Goal: Check status: Check status

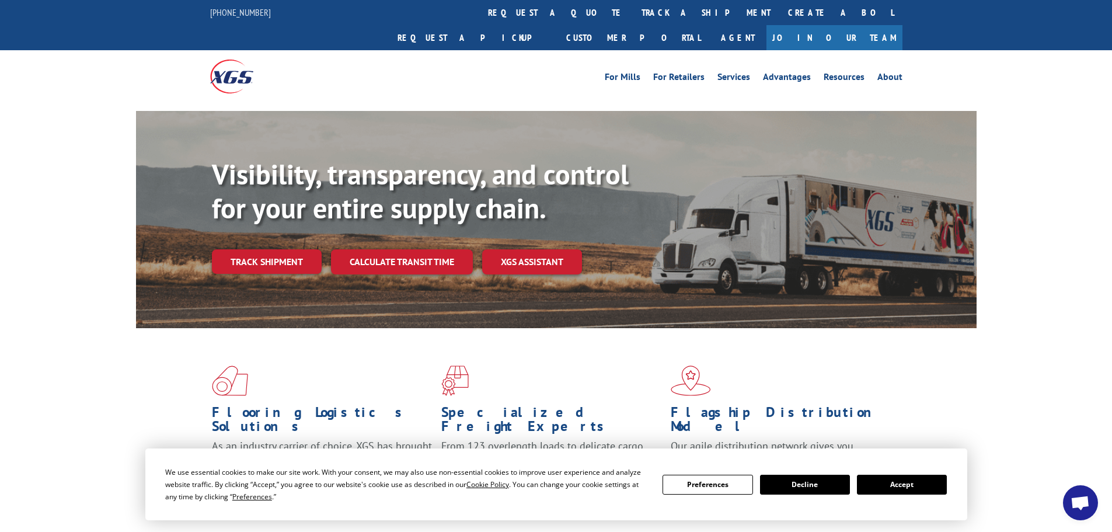
click at [906, 478] on button "Accept" at bounding box center [902, 484] width 90 height 20
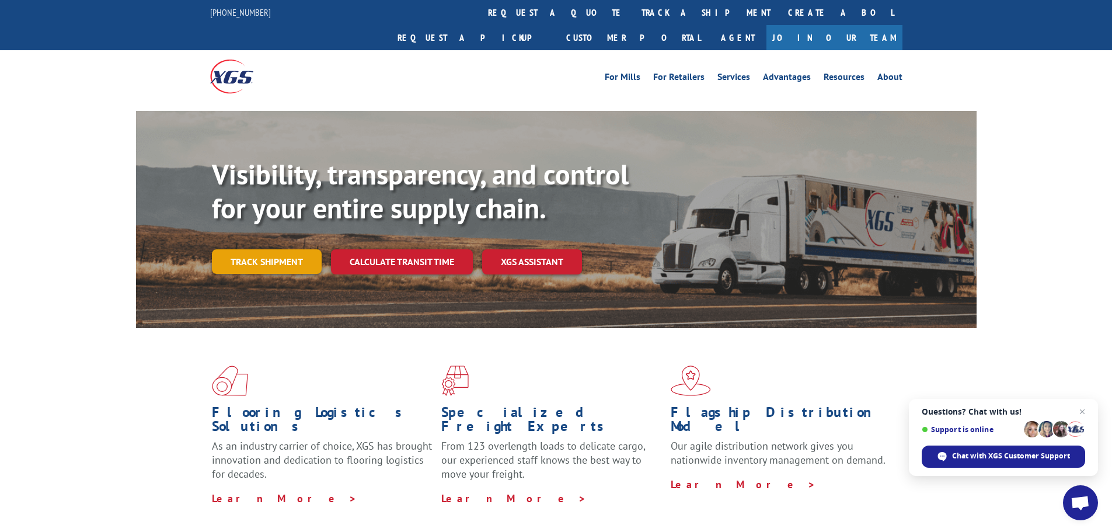
click at [270, 249] on link "Track shipment" at bounding box center [267, 261] width 110 height 25
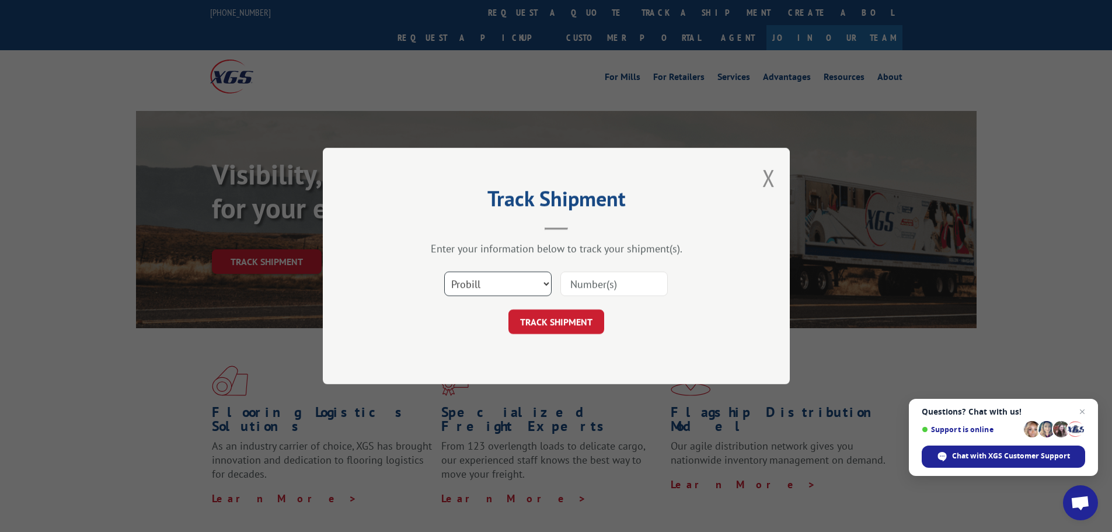
click at [507, 286] on select "Select category... Probill BOL PO" at bounding box center [497, 283] width 107 height 25
select select "po"
click at [444, 271] on select "Select category... Probill BOL PO" at bounding box center [497, 283] width 107 height 25
click at [593, 289] on input at bounding box center [613, 283] width 107 height 25
drag, startPoint x: 593, startPoint y: 289, endPoint x: 579, endPoint y: 283, distance: 15.9
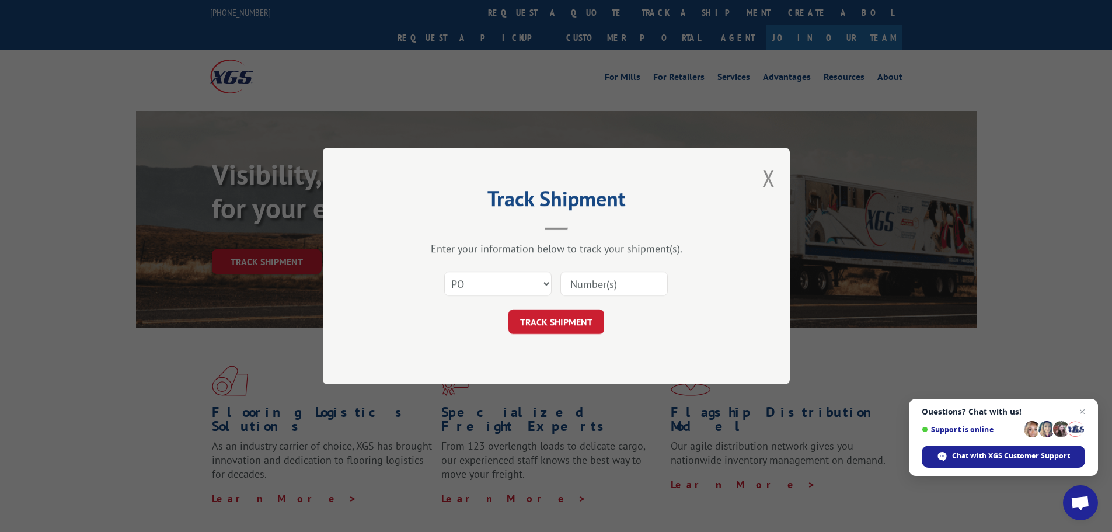
click at [579, 283] on input at bounding box center [613, 283] width 107 height 25
paste input "73546018"
type input "73546018"
click at [557, 329] on button "TRACK SHIPMENT" at bounding box center [556, 321] width 96 height 25
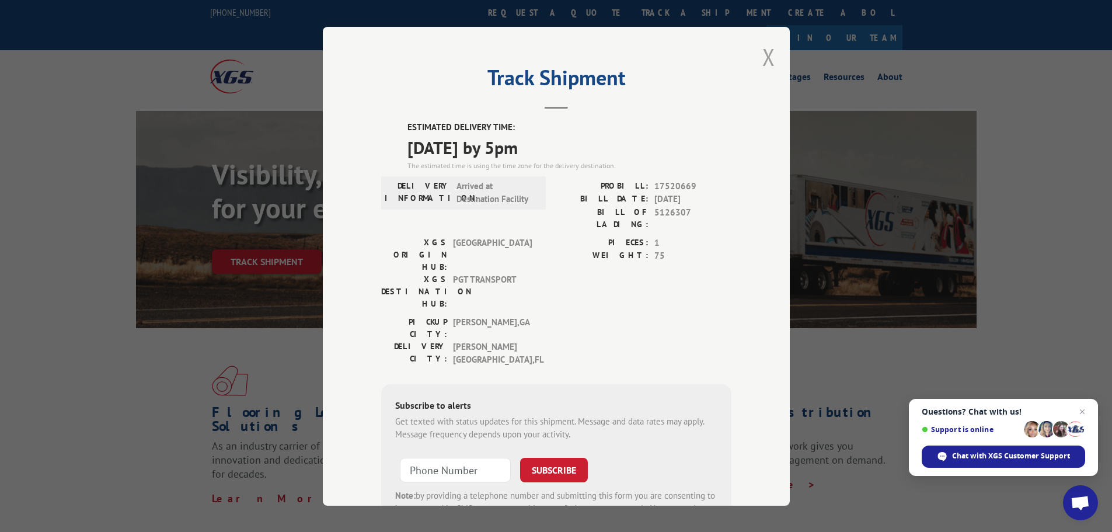
click at [764, 55] on button "Close modal" at bounding box center [768, 56] width 13 height 31
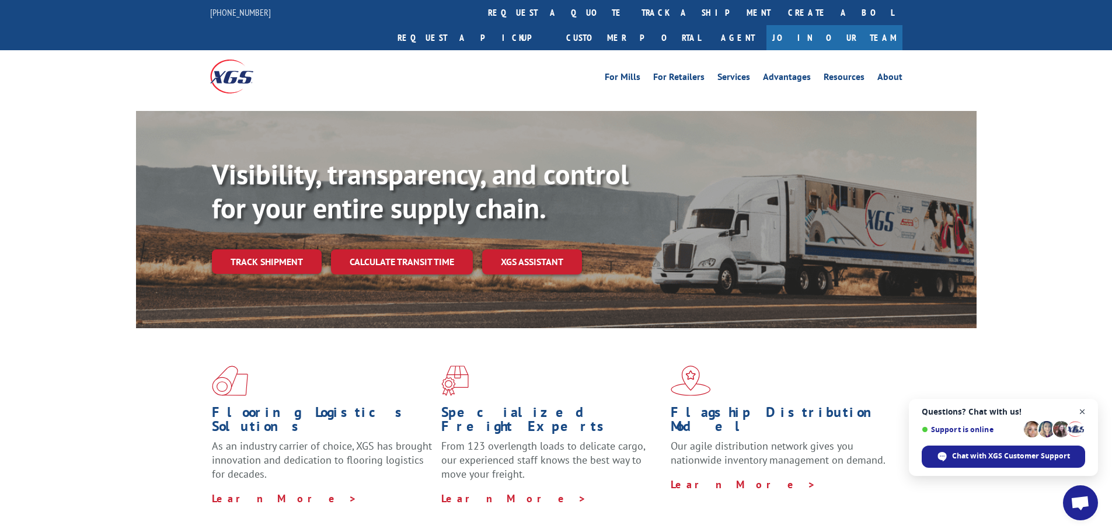
click at [1078, 412] on span "Open chat" at bounding box center [1082, 411] width 15 height 15
